Goal: Task Accomplishment & Management: Manage account settings

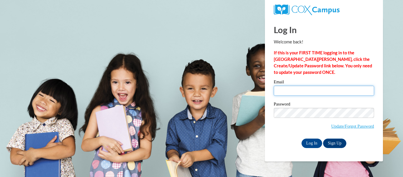
click at [281, 92] on input "Email" at bounding box center [324, 91] width 100 height 10
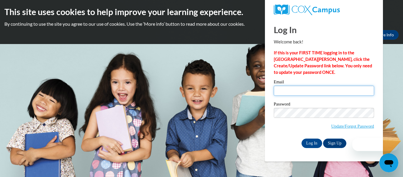
type input "simplythebestacademy@yahoo.com"
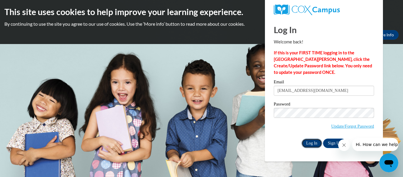
click at [312, 141] on input "Log In" at bounding box center [312, 143] width 21 height 9
drag, startPoint x: 389, startPoint y: 96, endPoint x: 278, endPoint y: 168, distance: 132.6
click at [278, 168] on body "This site uses cookies to help improve your learning experience. By continuing …" at bounding box center [201, 88] width 403 height 177
click at [312, 142] on input "Log In" at bounding box center [312, 143] width 21 height 9
